Goal: Information Seeking & Learning: Learn about a topic

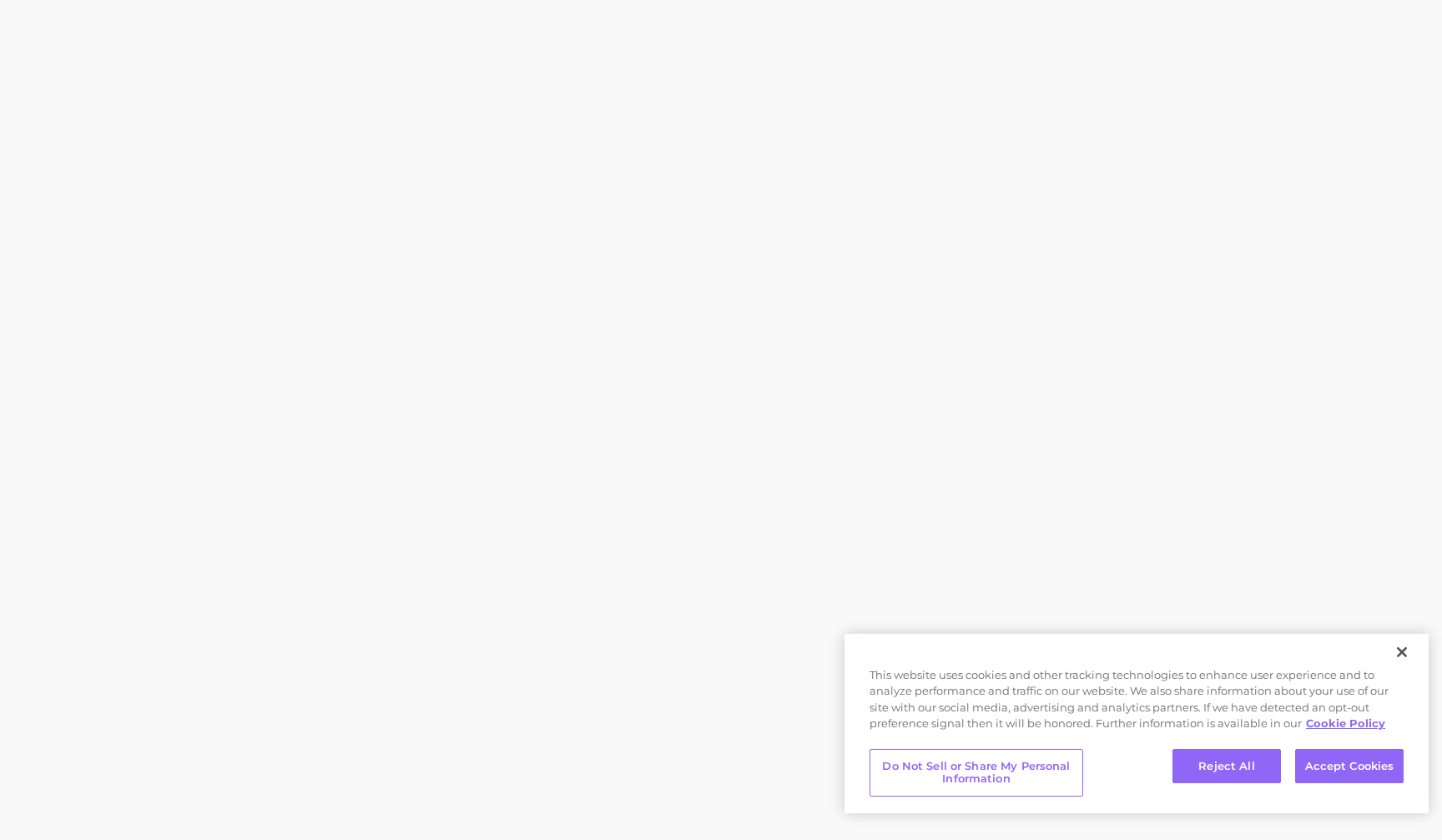
click at [1388, 52] on body "This website uses cookies and other tracking technologies to enhance user exper…" at bounding box center [721, 420] width 1442 height 840
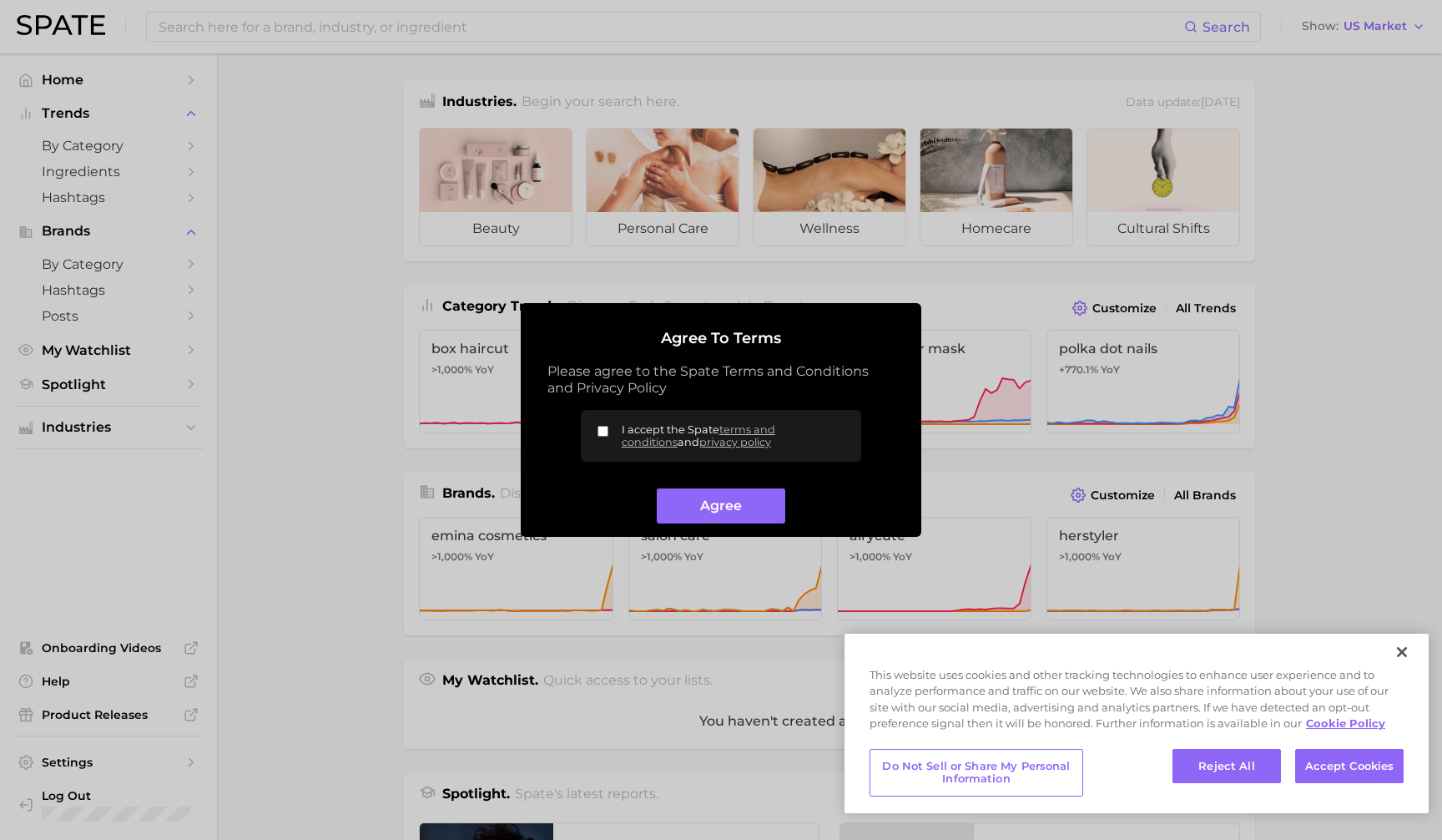
click at [603, 431] on input "I accept the Spate terms and conditions and privacy policy" at bounding box center [603, 431] width 11 height 11
checkbox input "true"
click at [692, 490] on button "Agree" at bounding box center [720, 506] width 128 height 36
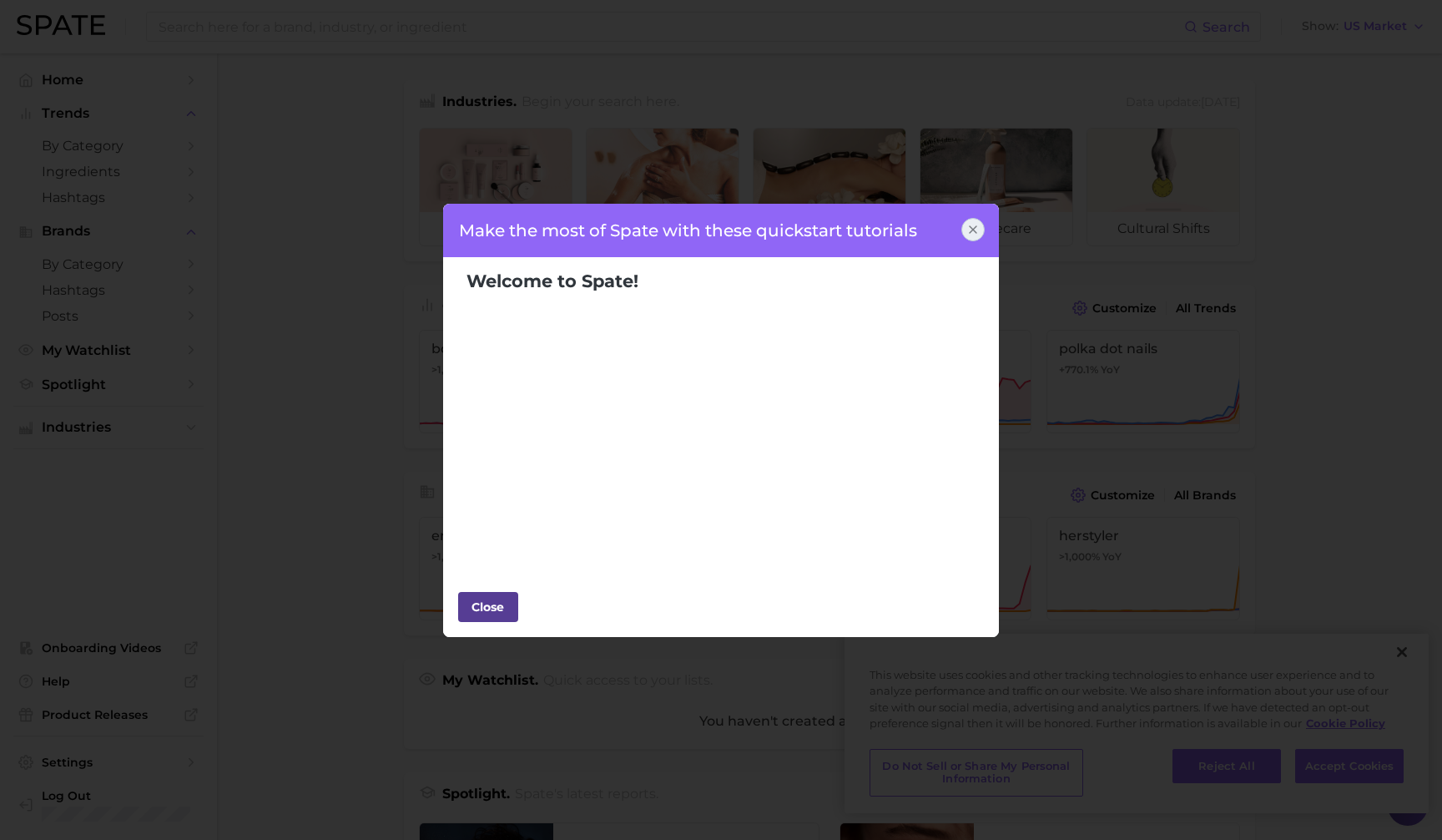
click at [490, 615] on div "Close" at bounding box center [488, 607] width 50 height 25
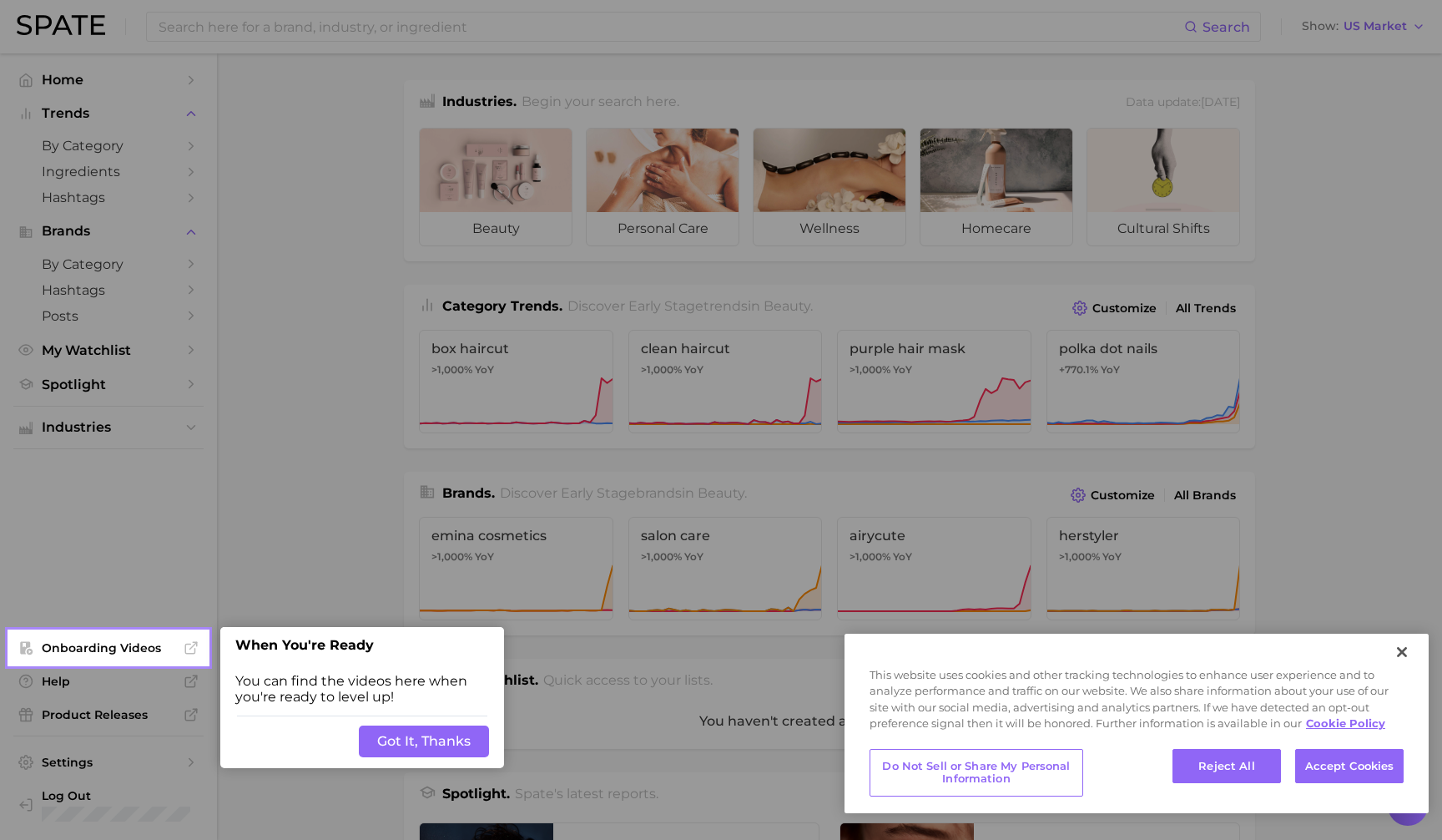
click at [437, 738] on button "Got It, Thanks" at bounding box center [424, 741] width 131 height 31
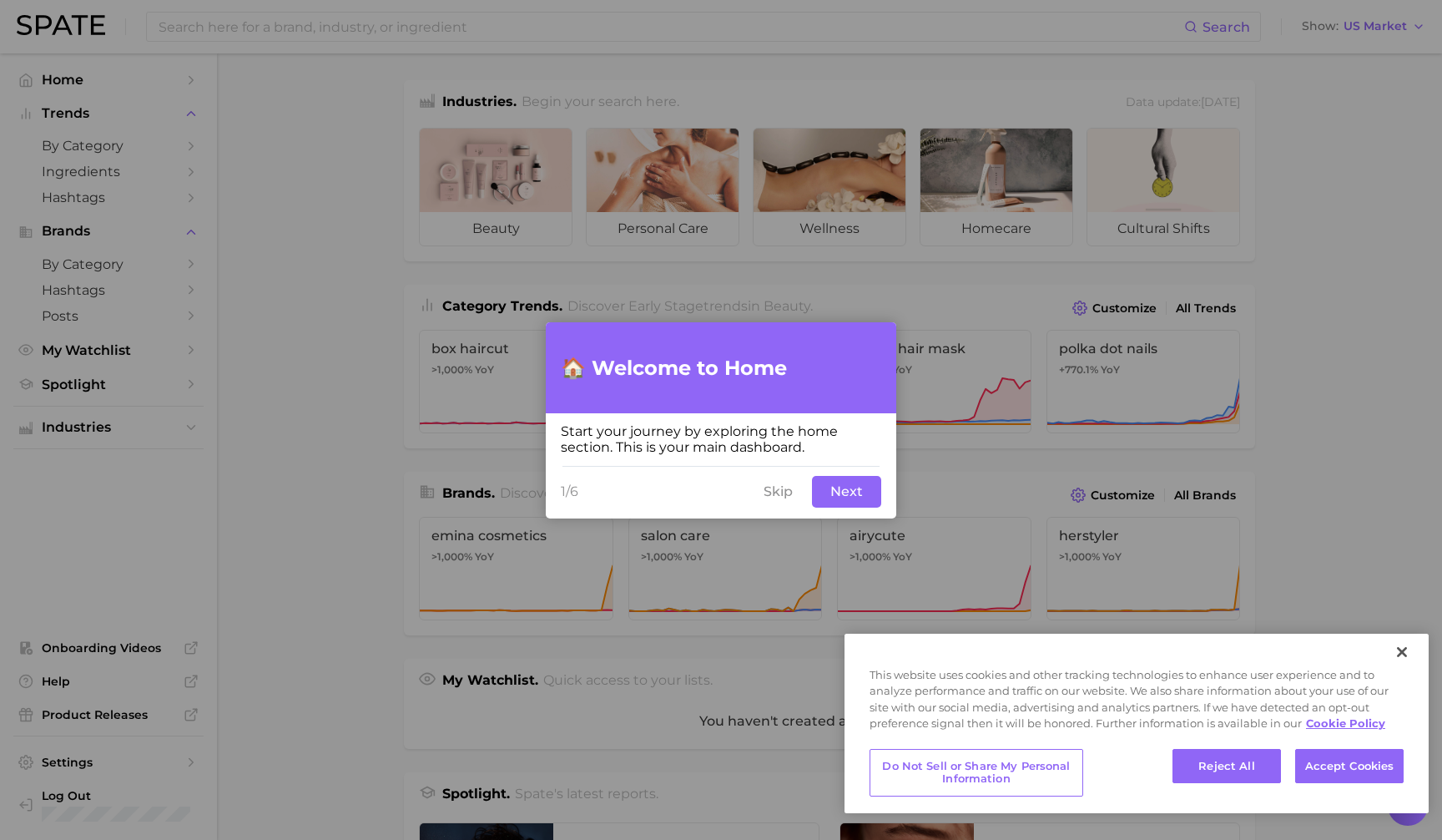
click at [776, 496] on button "Skip" at bounding box center [778, 491] width 49 height 31
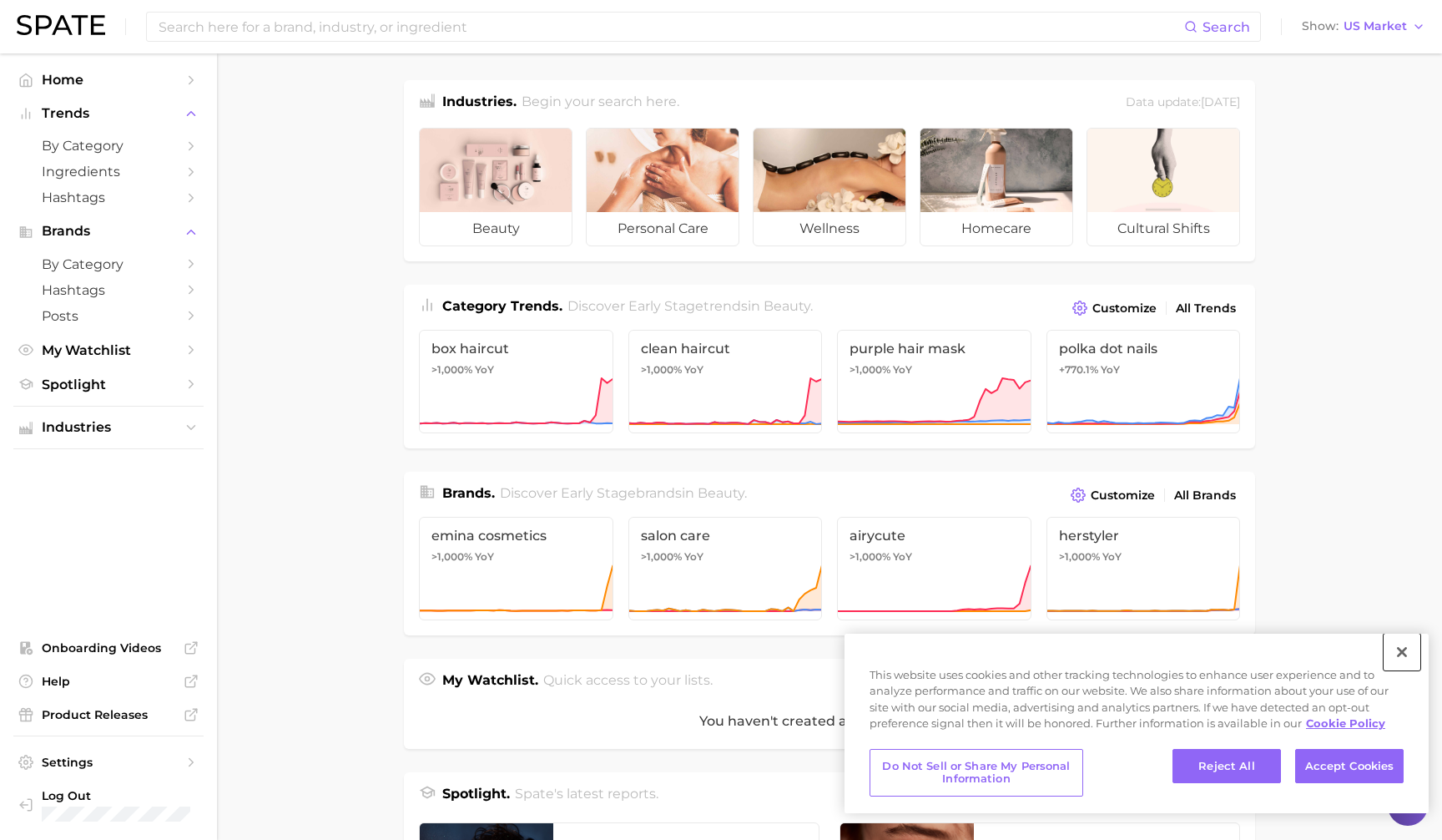
click at [1397, 658] on button "Close" at bounding box center [1402, 651] width 37 height 37
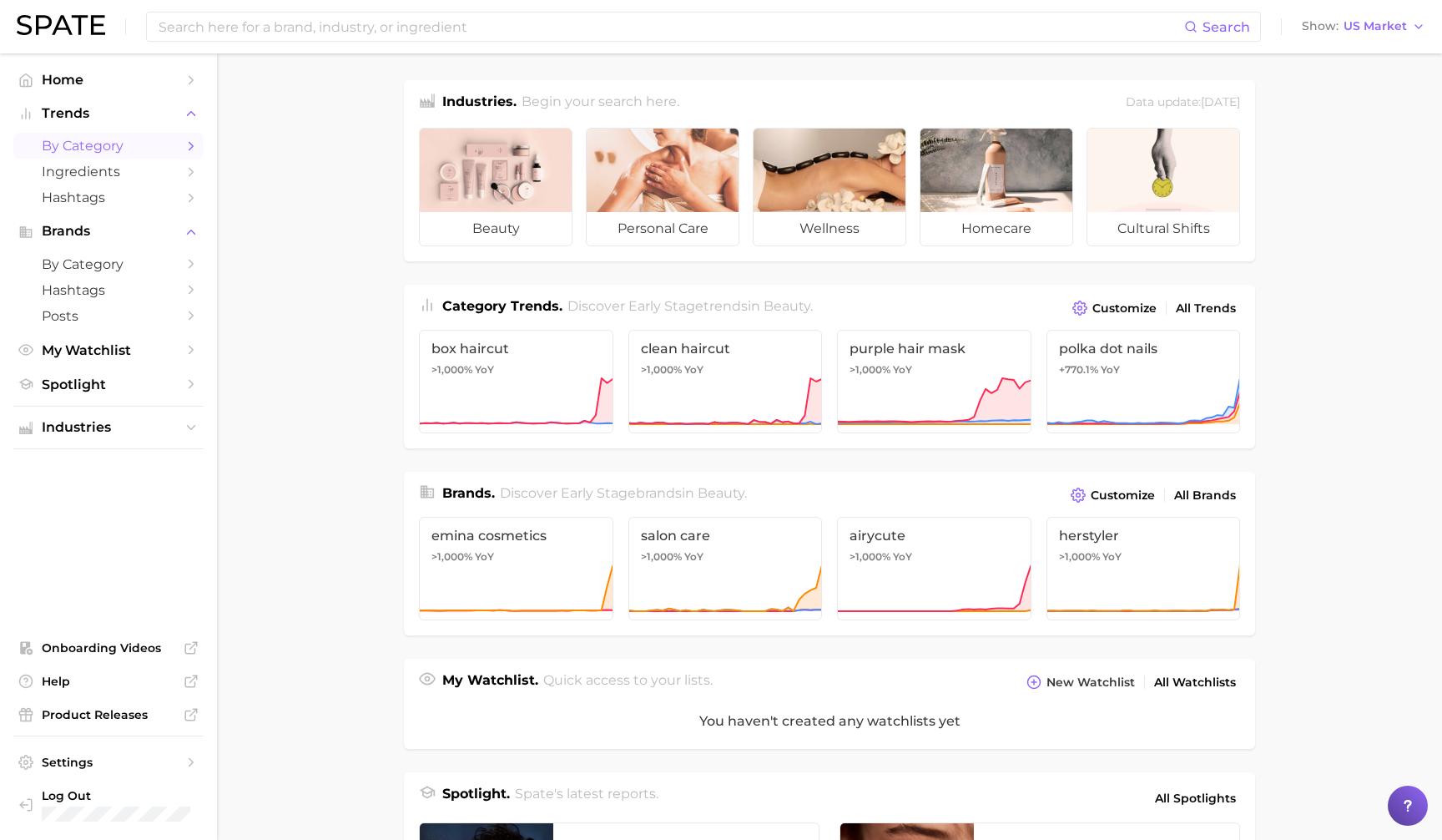
click at [183, 145] on icon "Sidebar" at bounding box center [191, 146] width 15 height 15
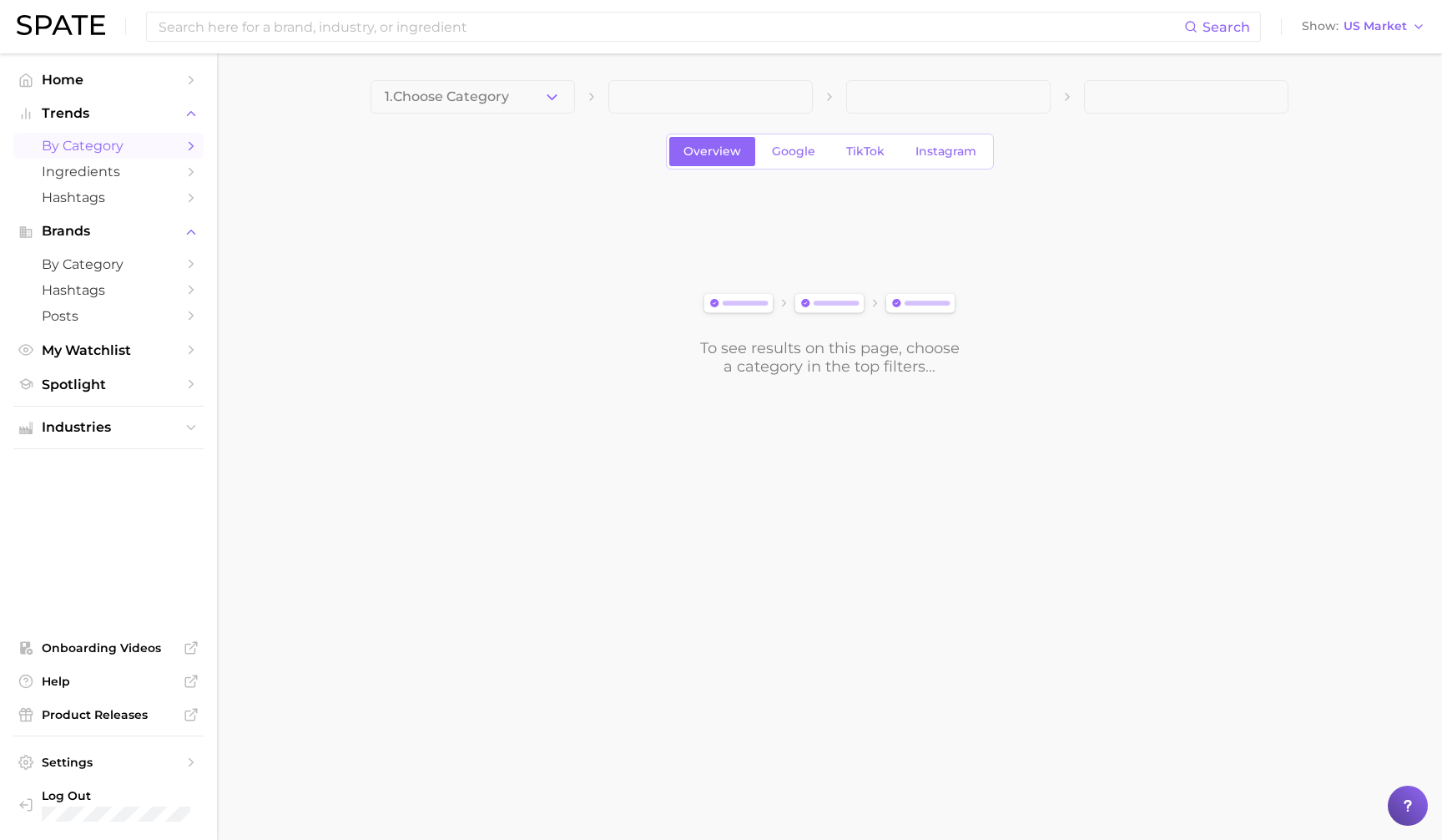
click at [728, 81] on span at bounding box center [710, 97] width 205 height 33
click at [730, 99] on span at bounding box center [710, 97] width 205 height 33
click at [803, 156] on span "Google" at bounding box center [793, 151] width 44 height 14
click at [556, 106] on button "1. Choose Category" at bounding box center [472, 97] width 205 height 33
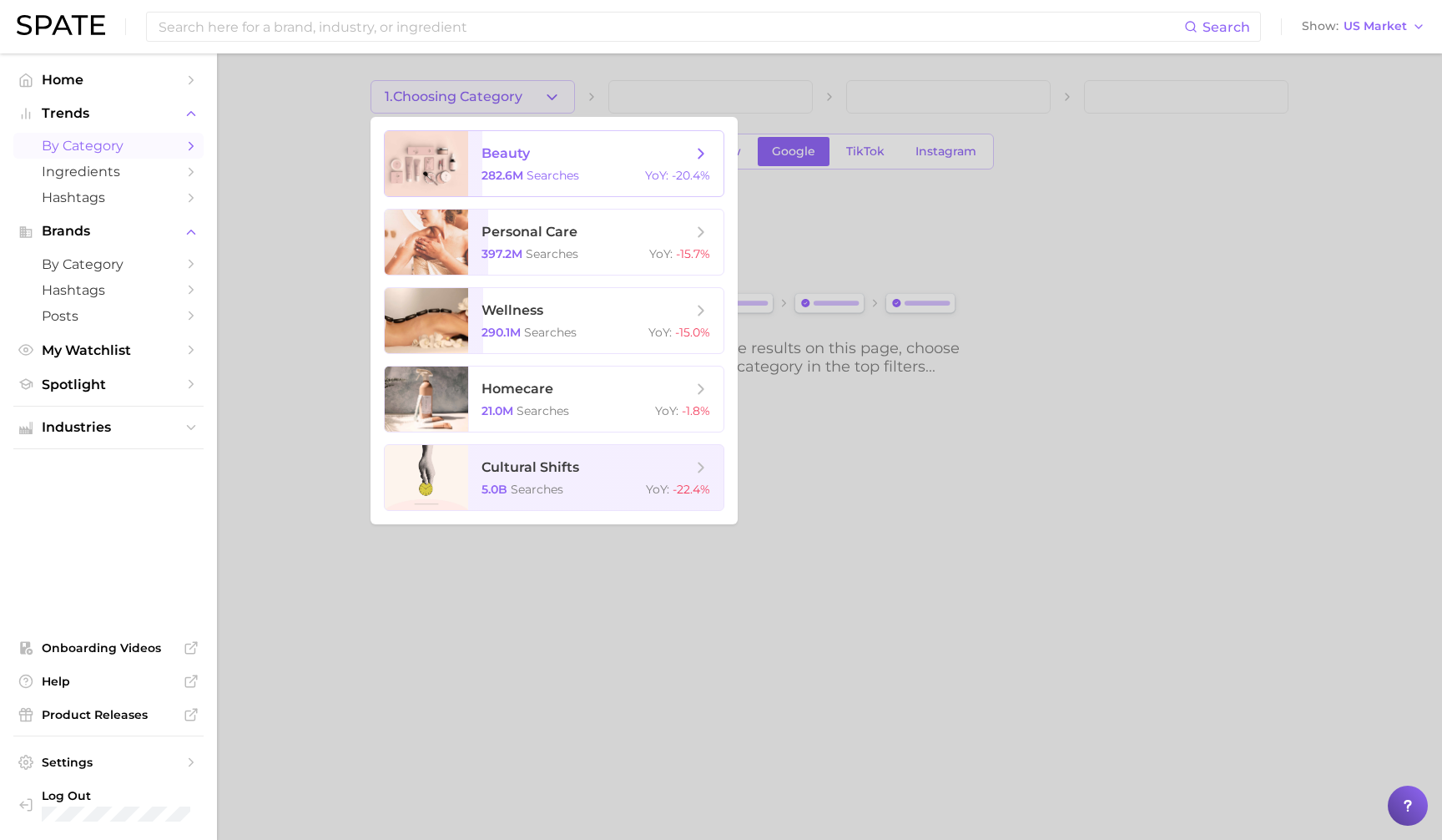
click at [561, 182] on span "searches" at bounding box center [553, 175] width 53 height 15
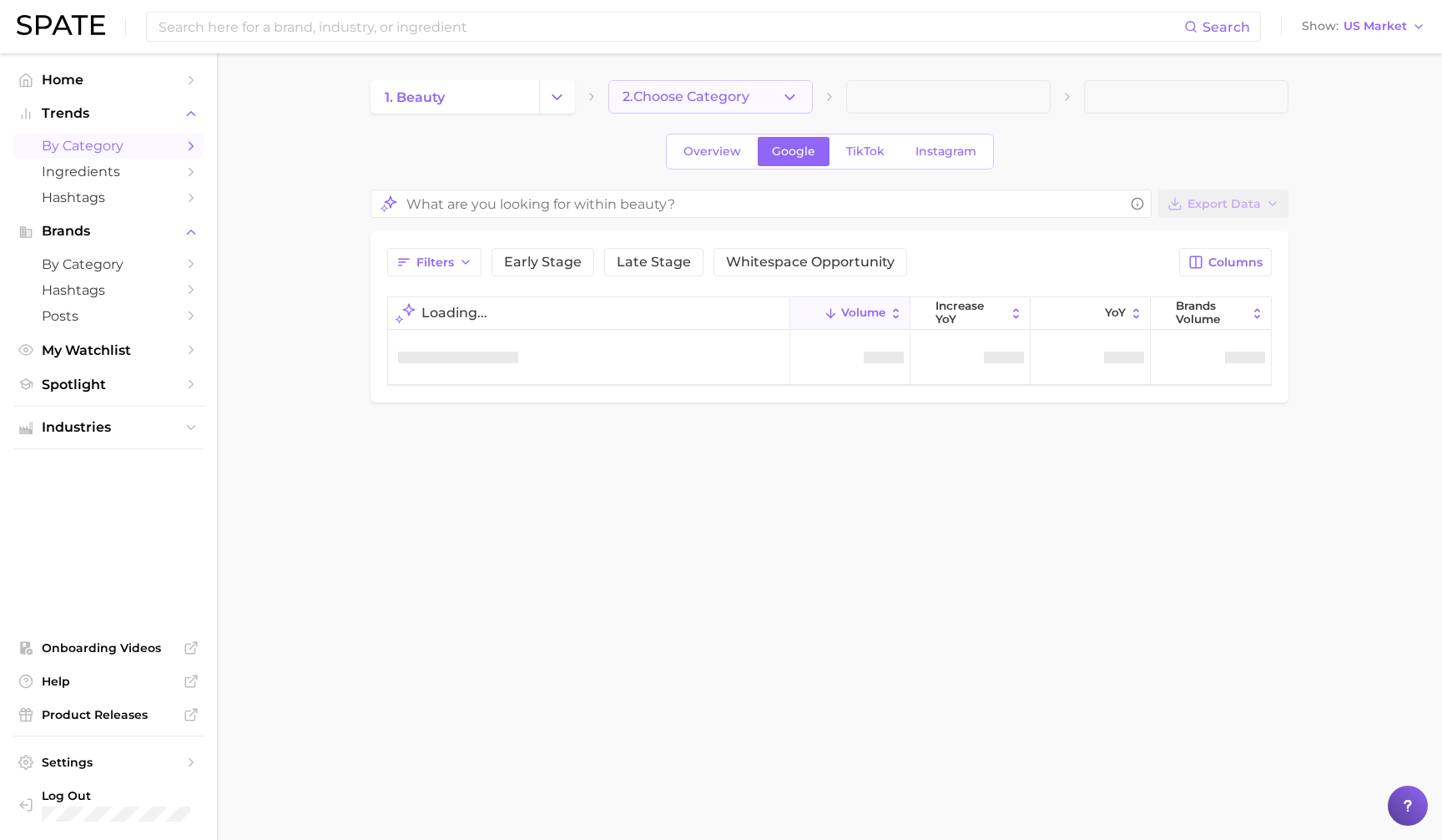
click at [672, 107] on button "2. Choose Category" at bounding box center [710, 97] width 205 height 33
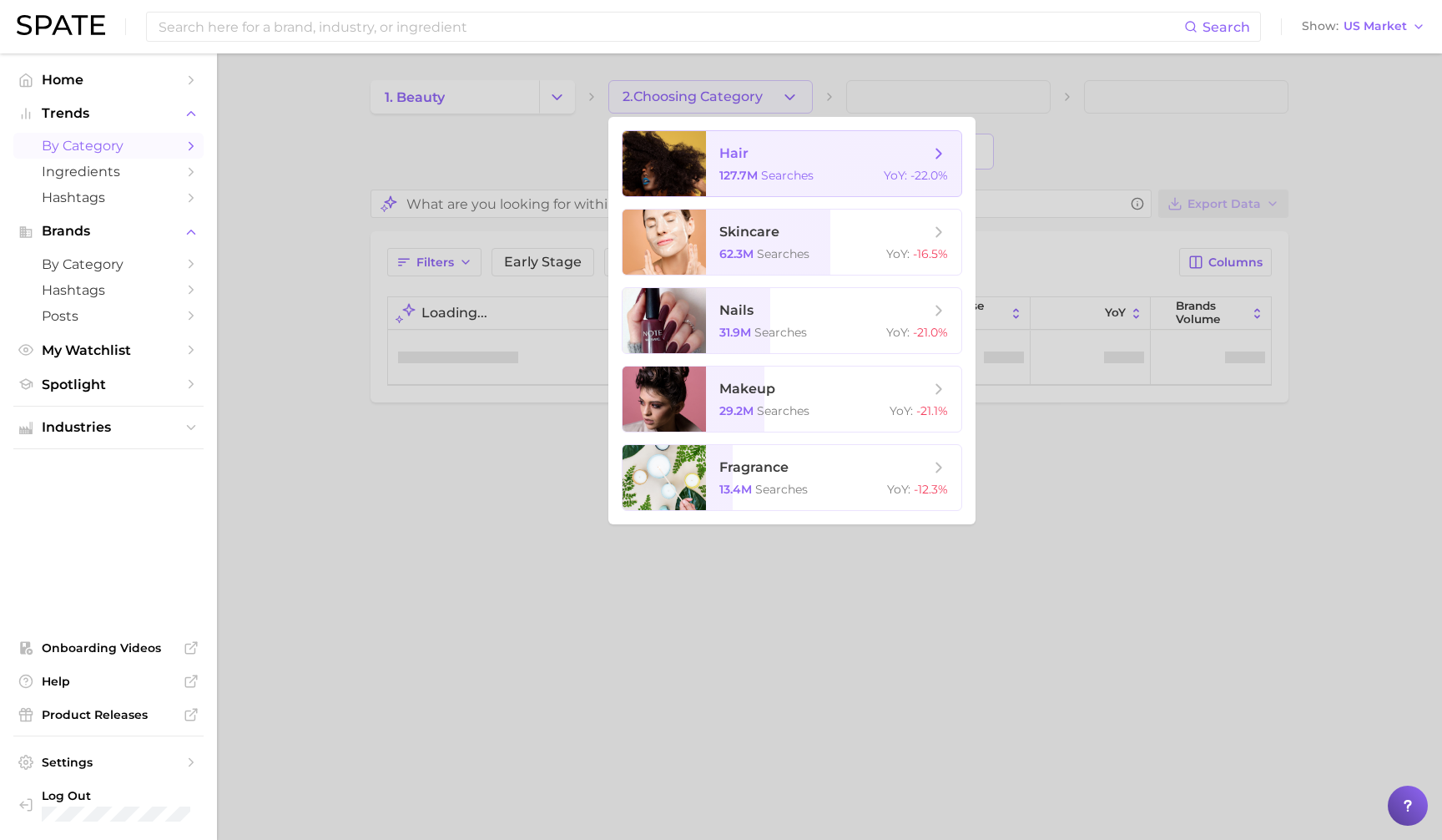
click at [788, 157] on span "hair" at bounding box center [824, 153] width 210 height 19
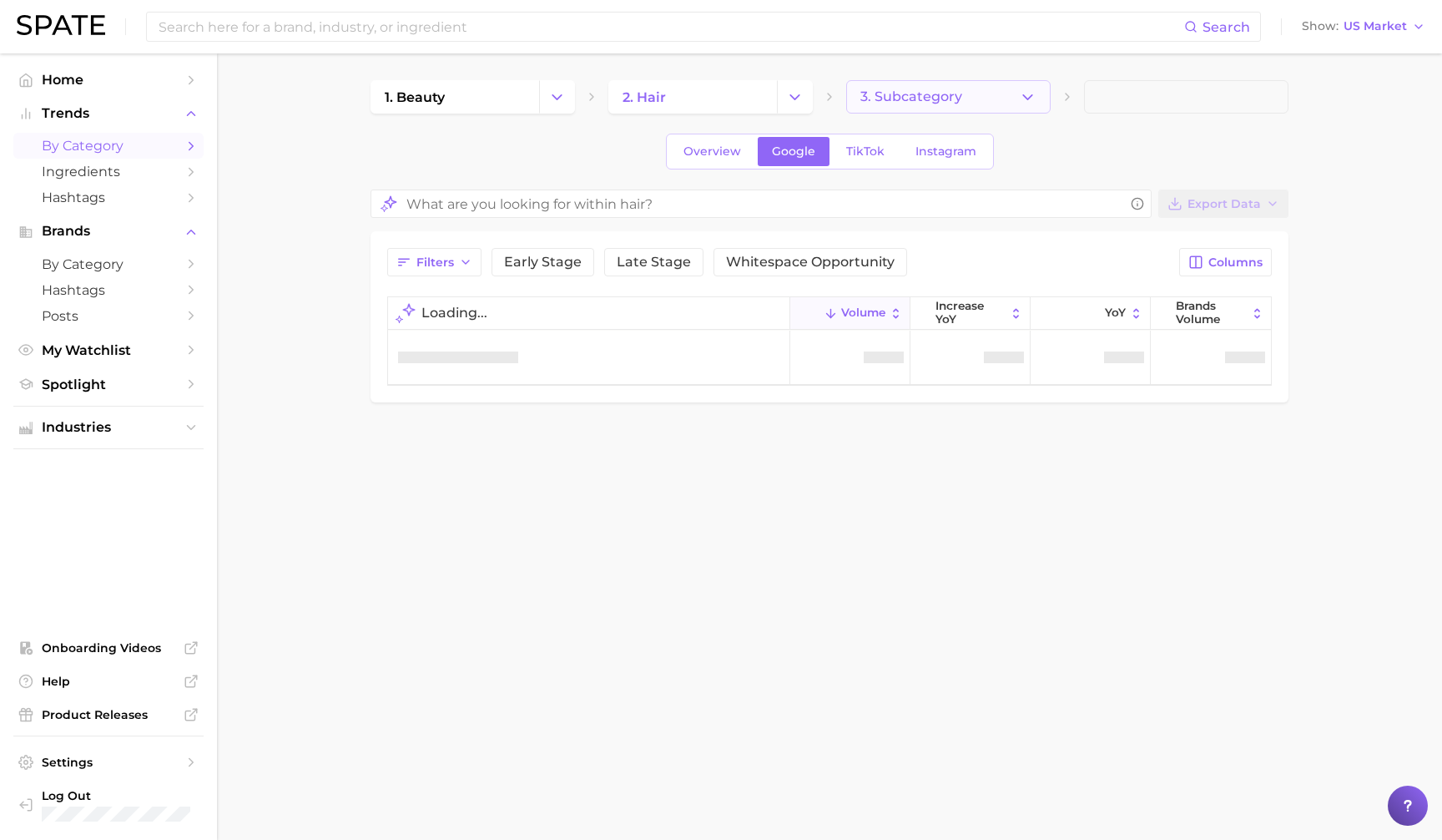
click at [907, 106] on button "3. Subcategory" at bounding box center [948, 97] width 205 height 33
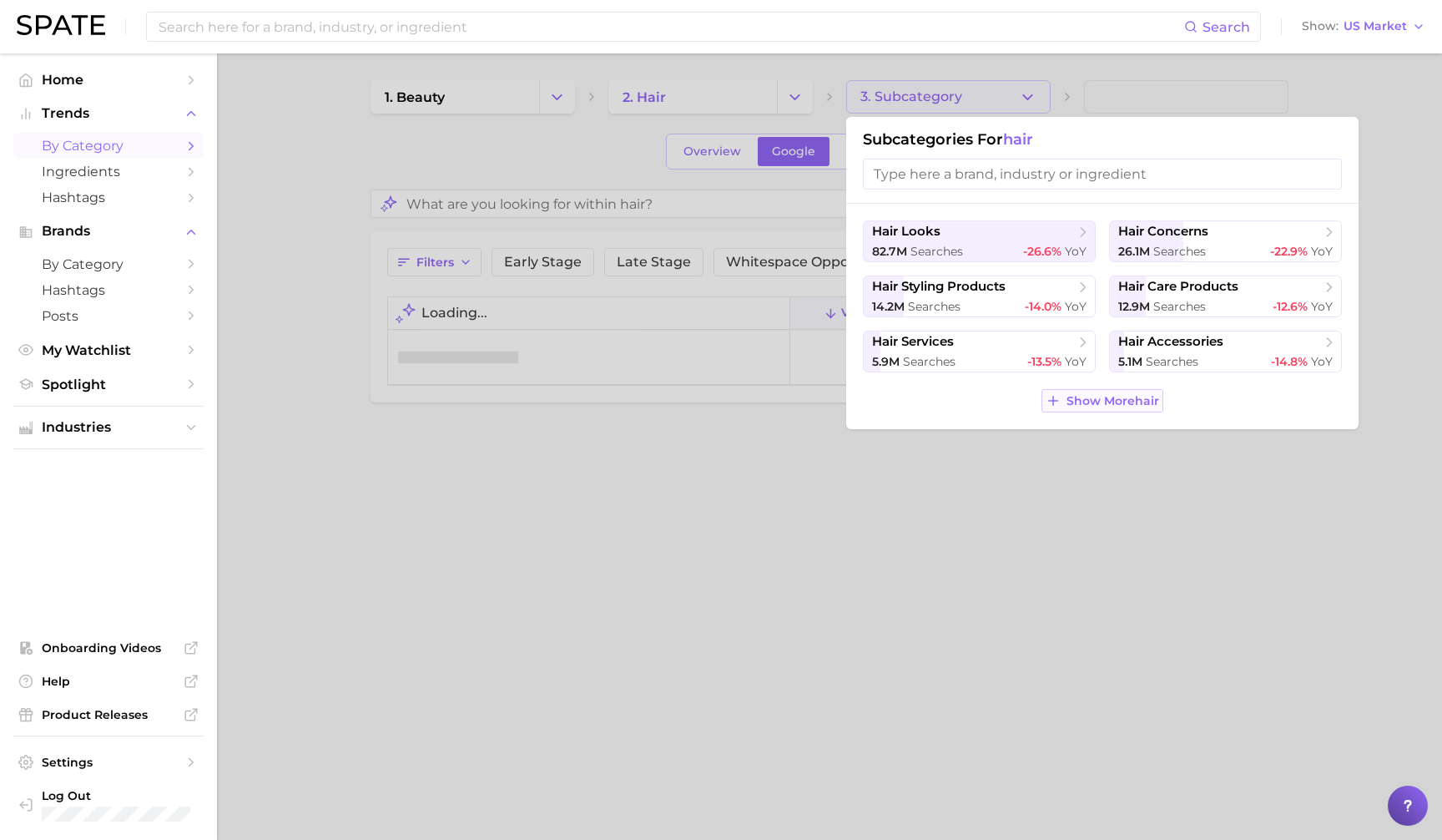
click at [1122, 394] on span "Show More hair" at bounding box center [1113, 401] width 93 height 14
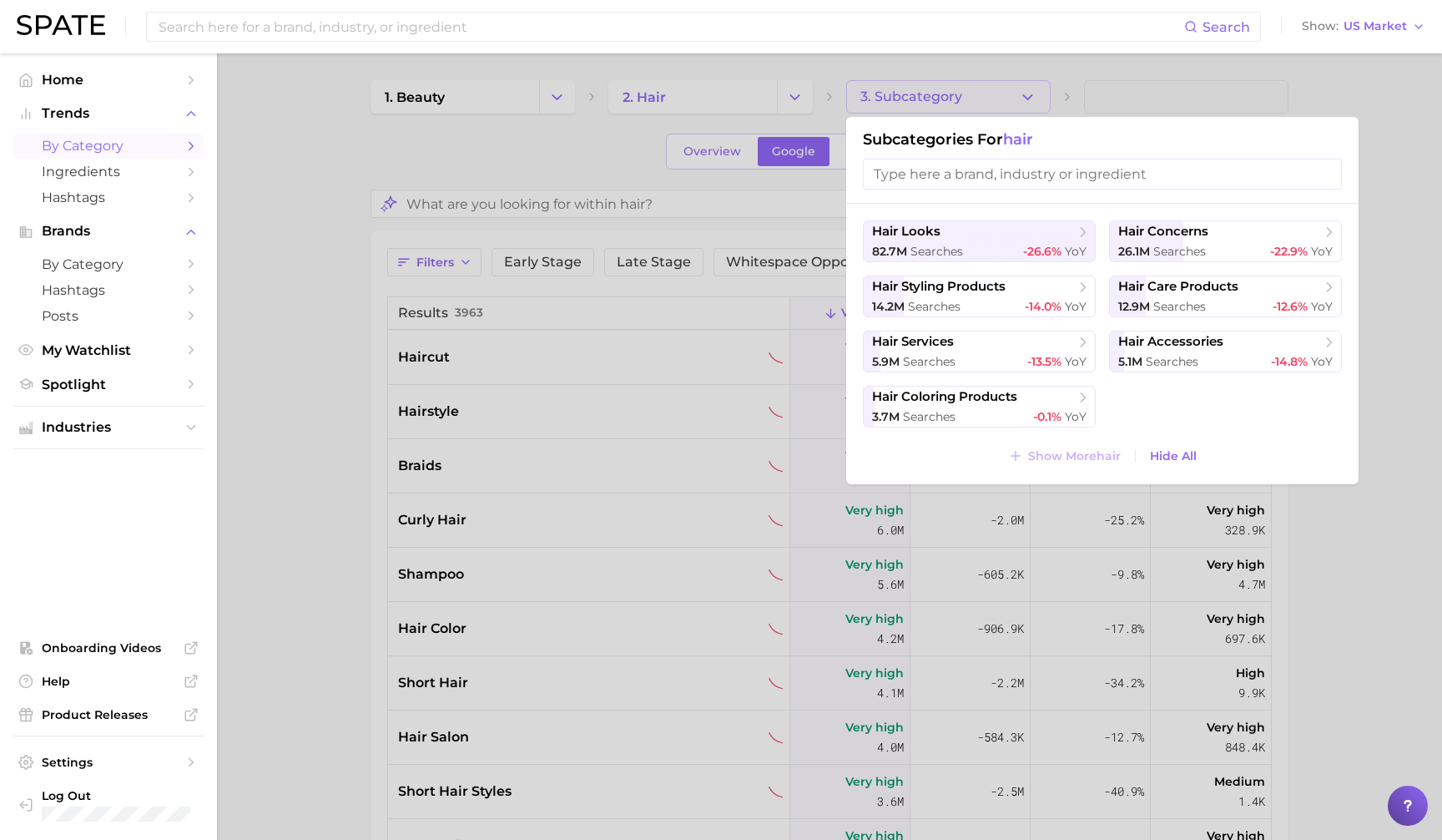
click at [1012, 163] on input "search" at bounding box center [1103, 174] width 479 height 31
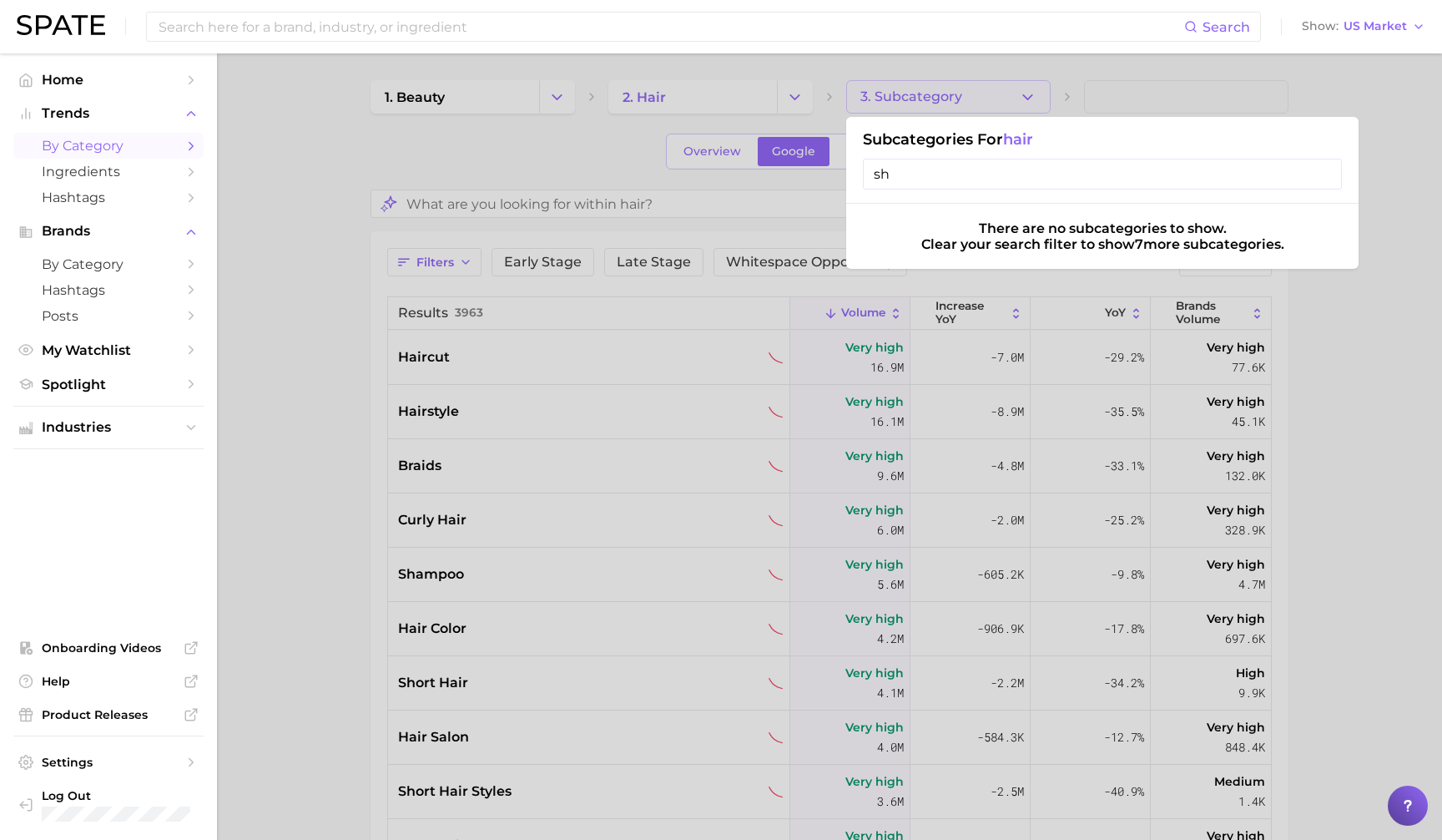
type input "s"
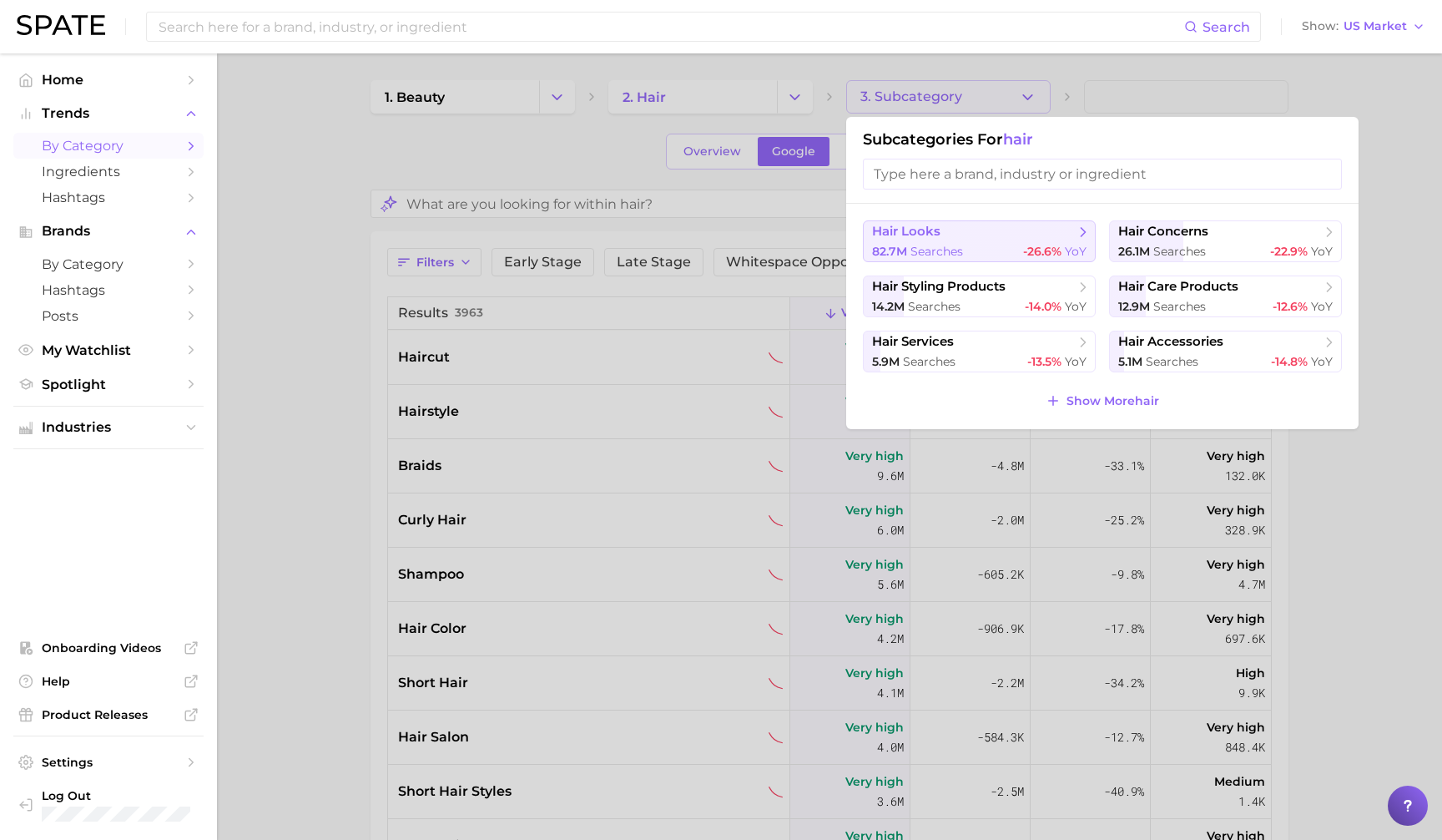
click at [992, 234] on span "hair looks" at bounding box center [973, 232] width 203 height 17
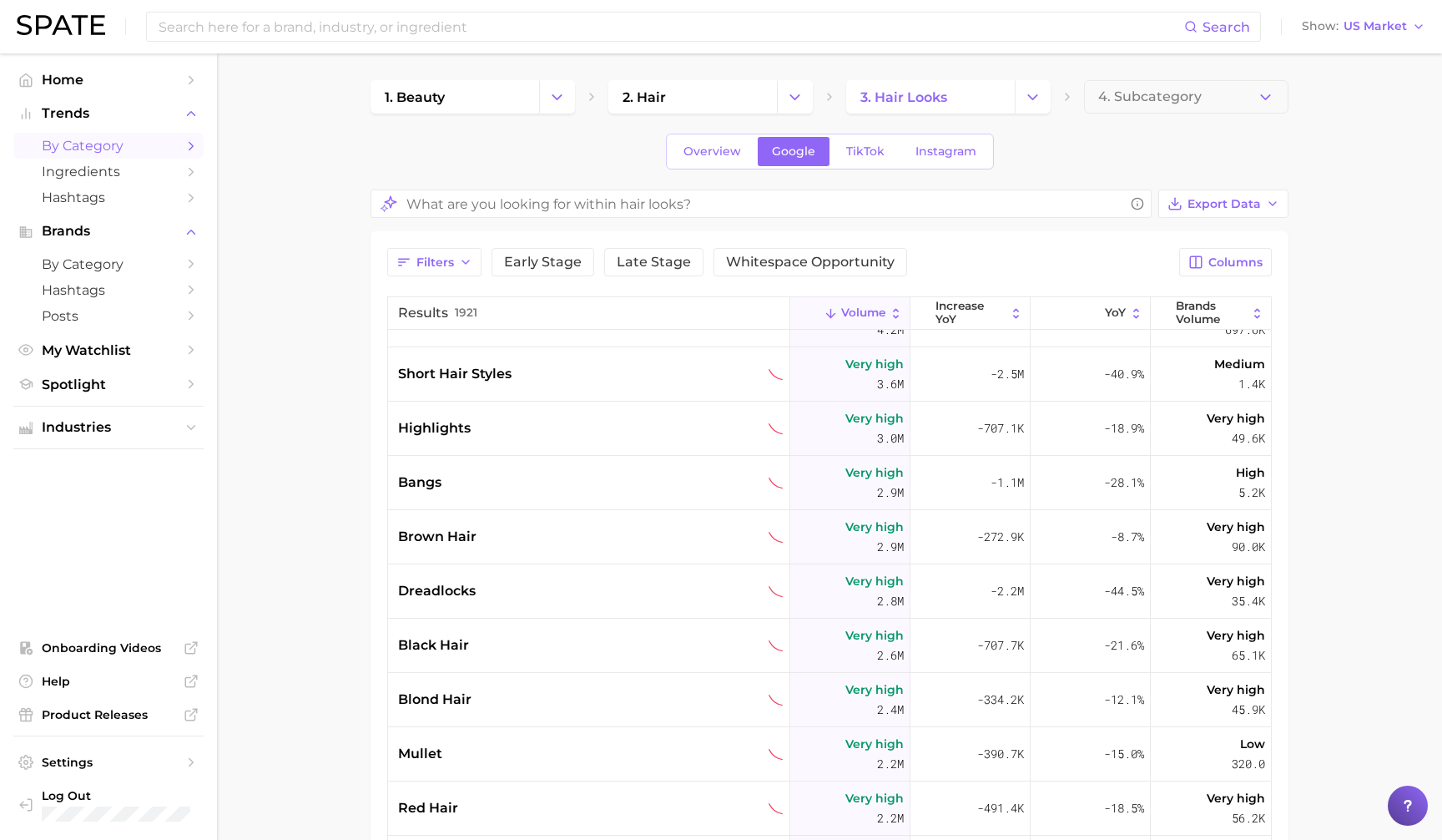
scroll to position [214, 0]
